Goal: Find specific page/section: Find specific page/section

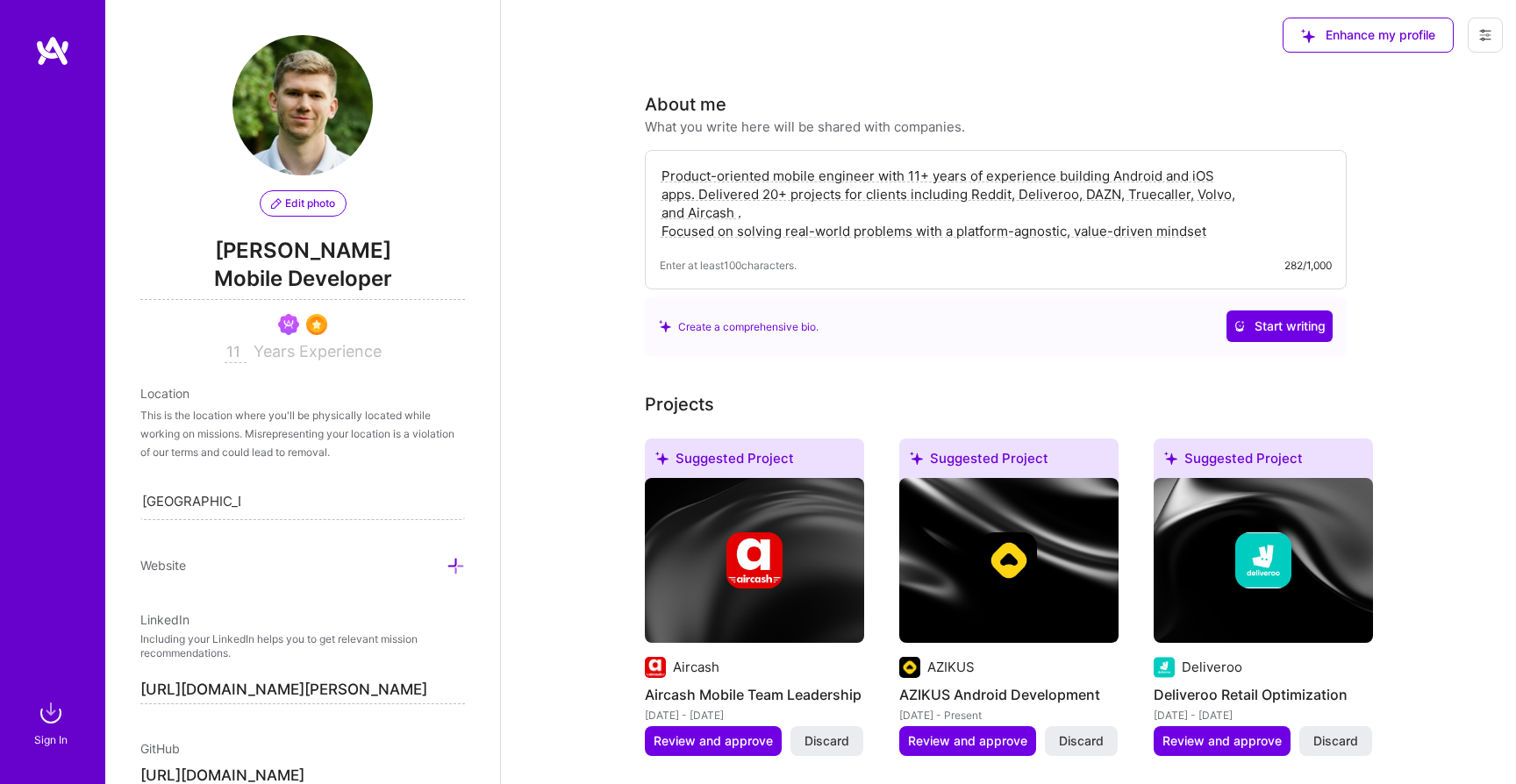
scroll to position [298, 0]
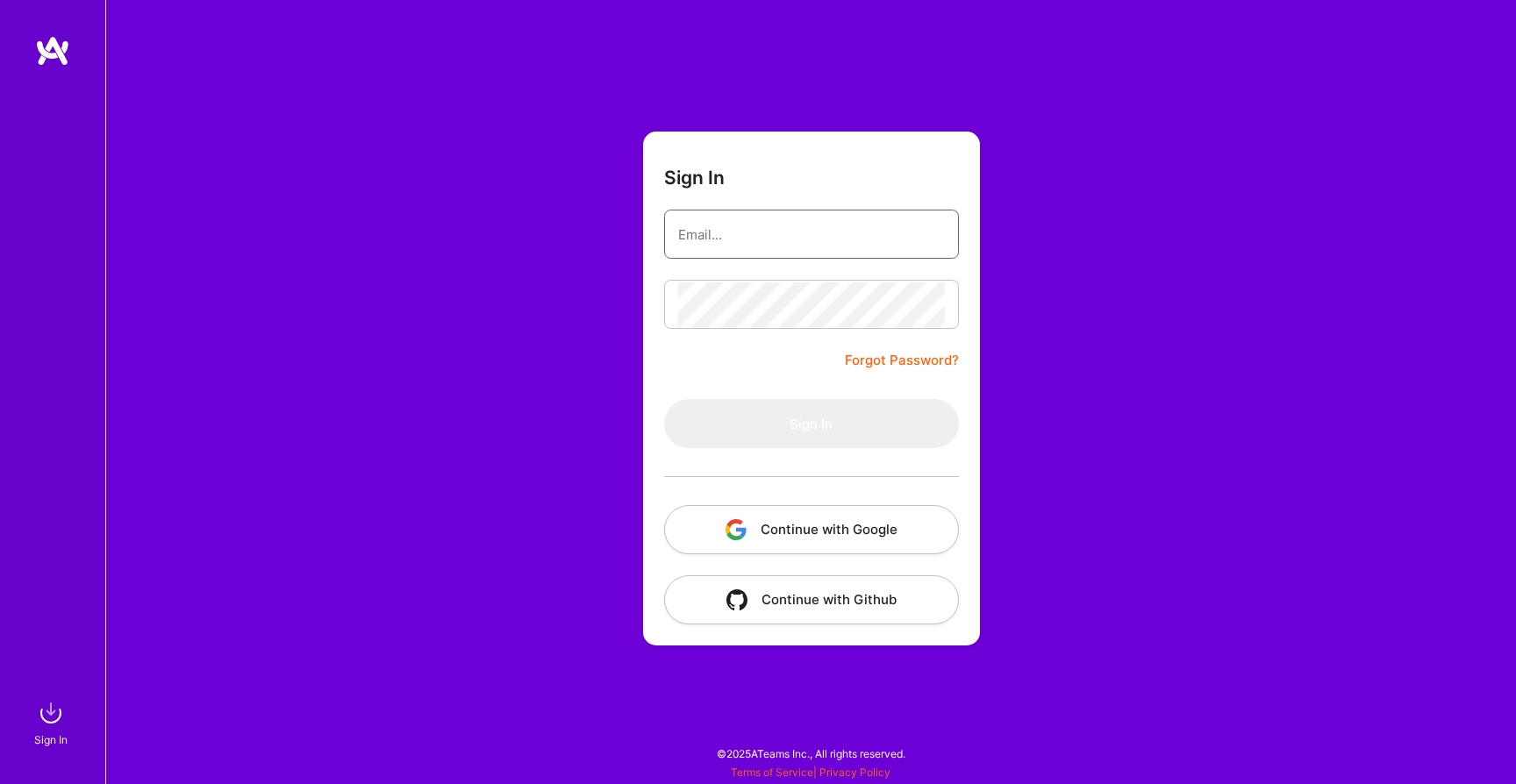
click at [695, 237] on input "email" at bounding box center [811, 235] width 266 height 45
click at [748, 533] on button "Continue with Google" at bounding box center [811, 529] width 295 height 49
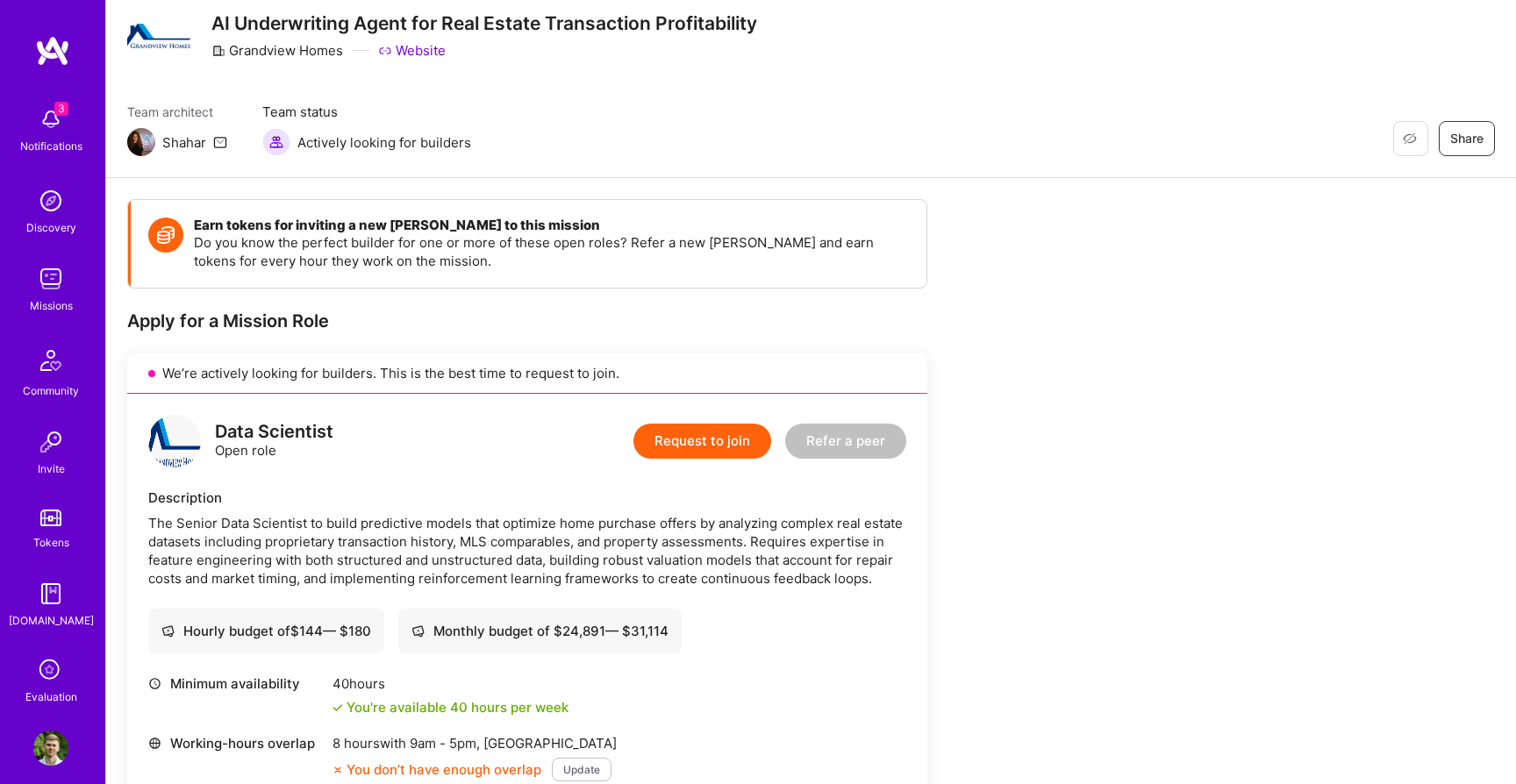
scroll to position [57, 0]
